Goal: Understand process/instructions: Learn how to perform a task or action

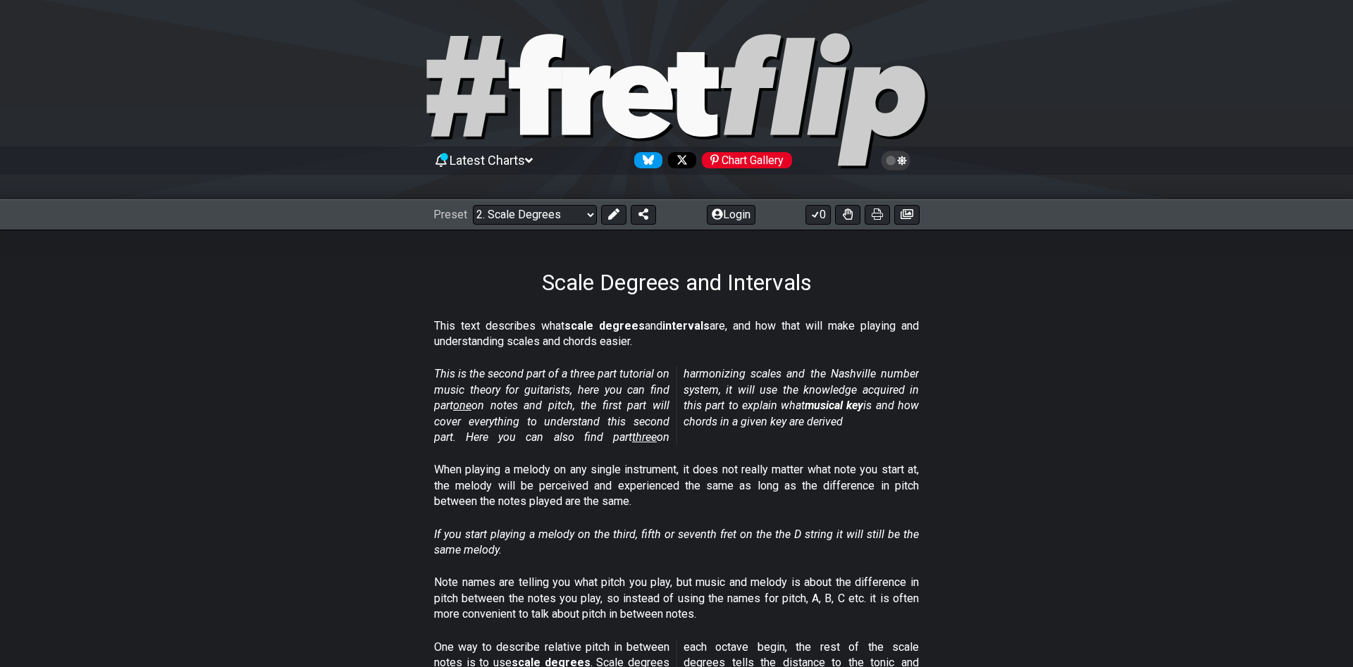
select select "/scale-degrees-and-intervals"
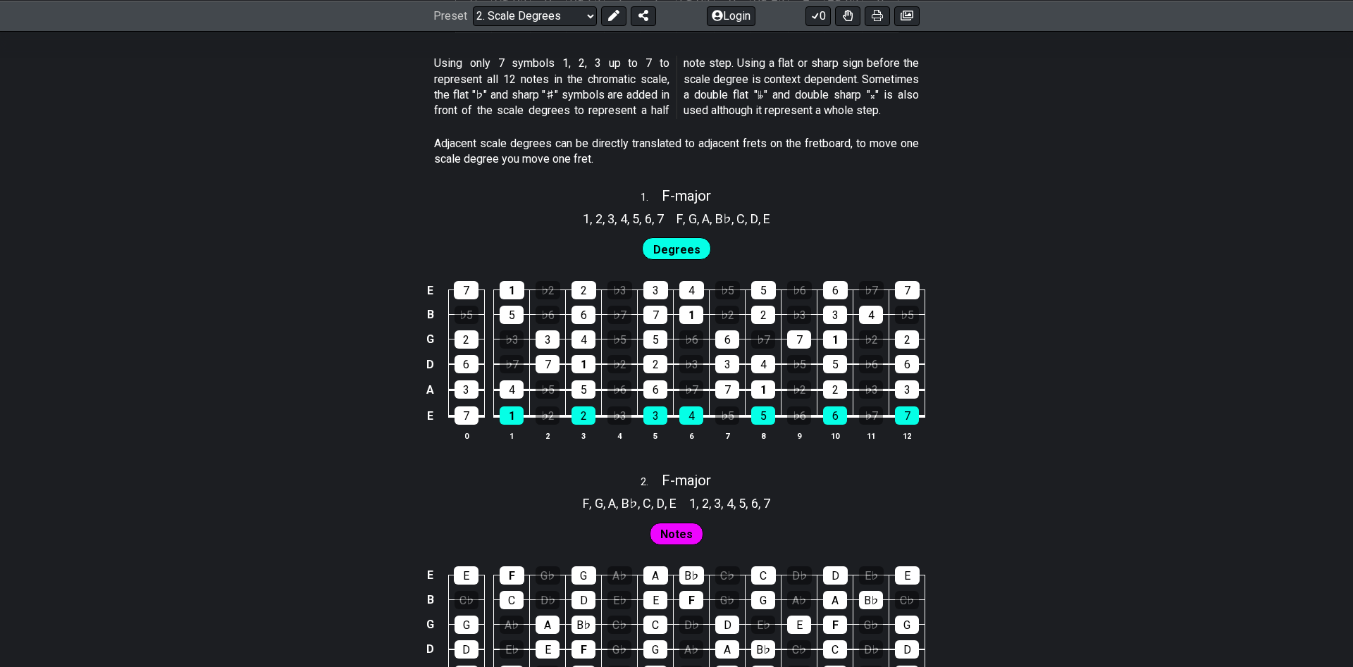
click at [660, 250] on span "Degrees" at bounding box center [676, 250] width 47 height 20
click at [620, 221] on span "4" at bounding box center [623, 218] width 7 height 19
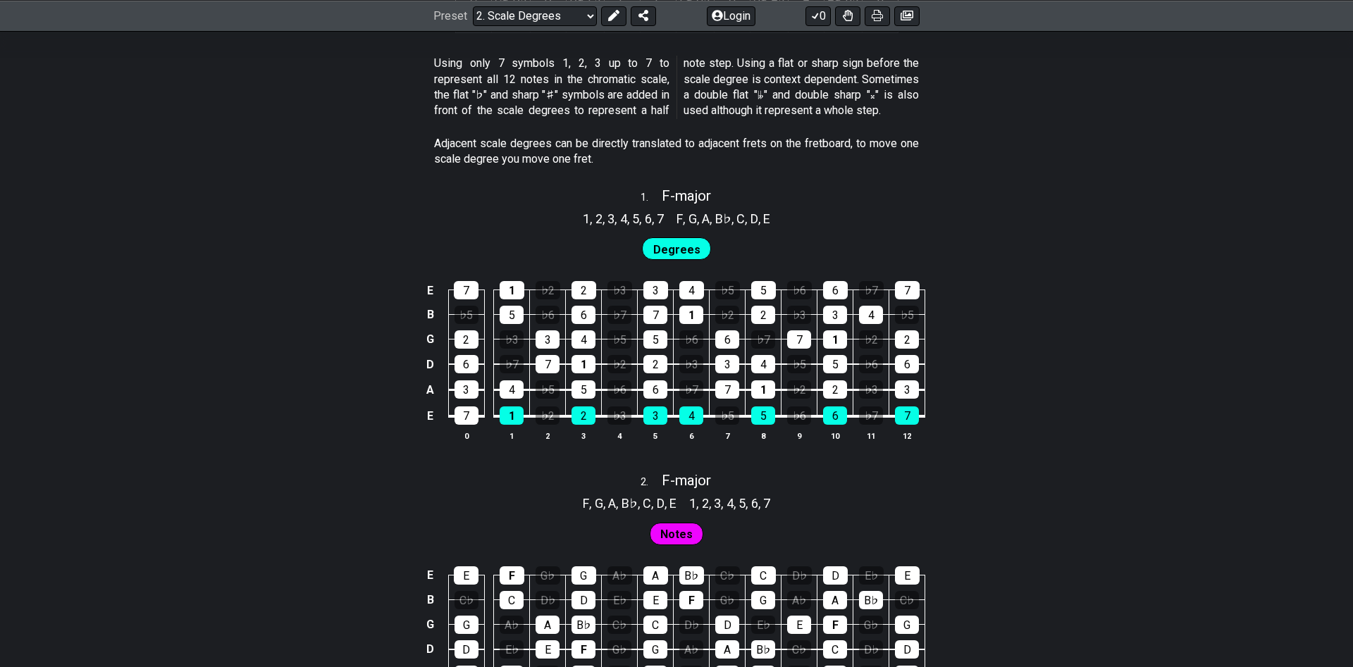
click at [620, 221] on span "4" at bounding box center [623, 218] width 7 height 19
drag, startPoint x: 582, startPoint y: 222, endPoint x: 602, endPoint y: 219, distance: 20.6
click at [593, 221] on section "1 , 2 , 3 , 4 , 5 , 6 , 7" at bounding box center [623, 217] width 94 height 23
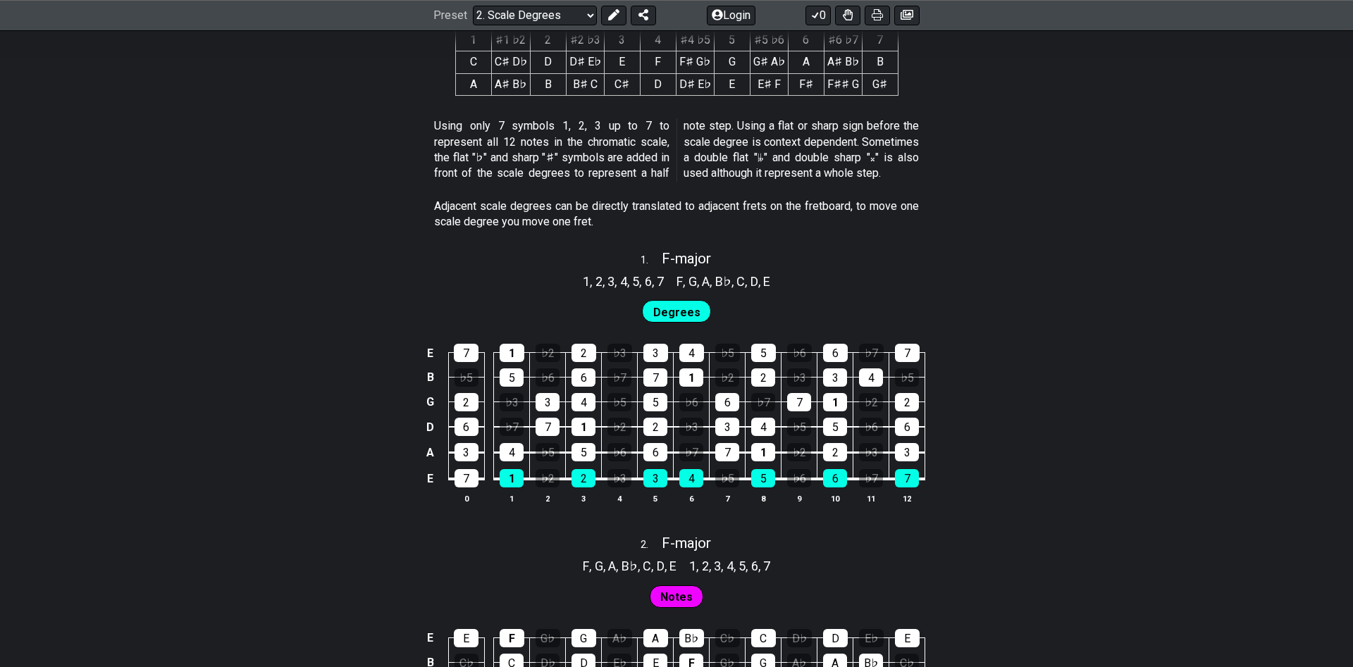
scroll to position [719, 0]
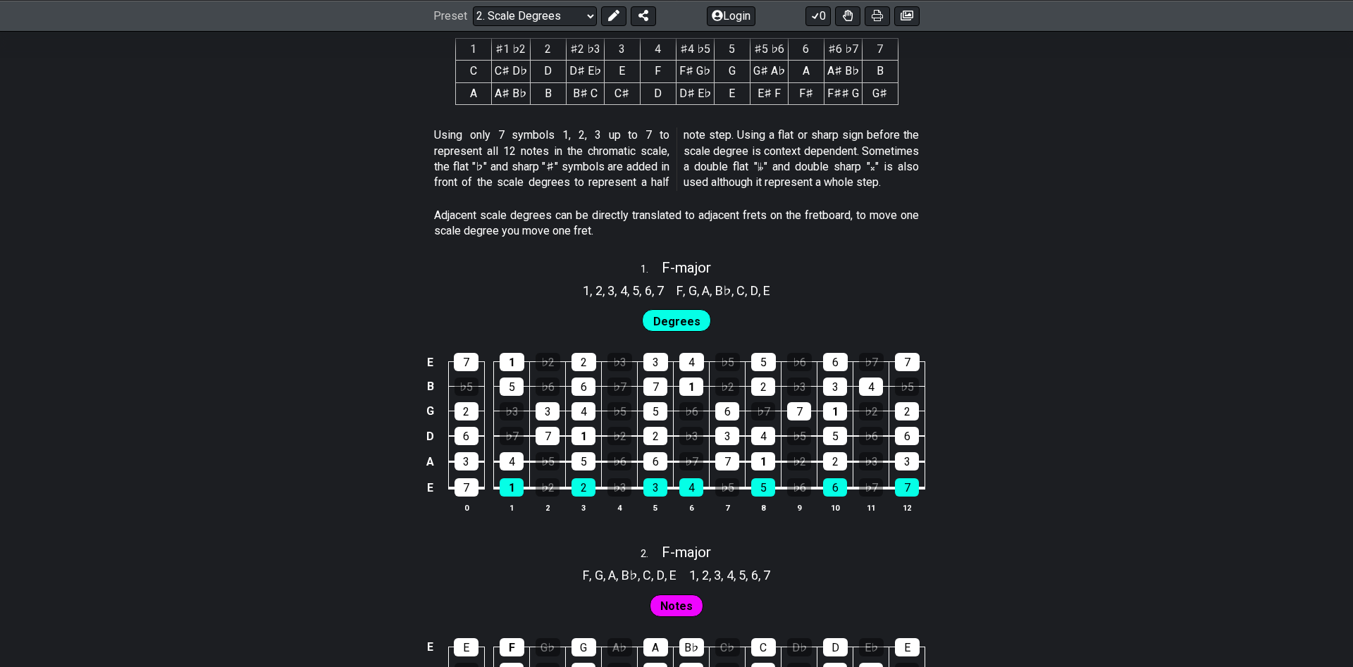
drag, startPoint x: 581, startPoint y: 292, endPoint x: 725, endPoint y: 297, distance: 143.8
click at [725, 297] on div "1 , 2 , 3 , 4 , 5 , 6 , 7 F , G , A , B♭ , C , D , E" at bounding box center [676, 289] width 1353 height 23
click at [725, 297] on span "B♭" at bounding box center [723, 290] width 16 height 19
drag, startPoint x: 444, startPoint y: 216, endPoint x: 468, endPoint y: 216, distance: 24.0
click at [457, 216] on p "Adjacent scale degrees can be directly translated to adjacent frets on the fret…" at bounding box center [676, 224] width 485 height 32
